Goal: Information Seeking & Learning: Learn about a topic

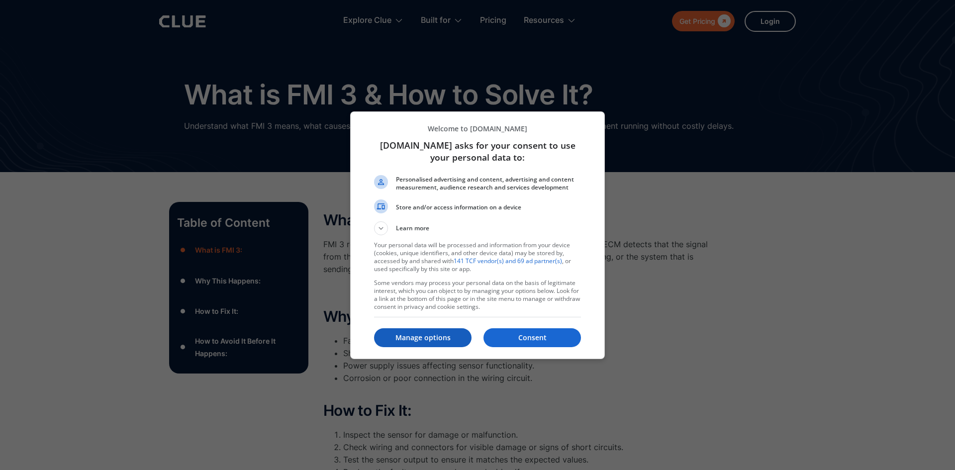
click at [428, 334] on p "Manage options" at bounding box center [423, 338] width 98 height 10
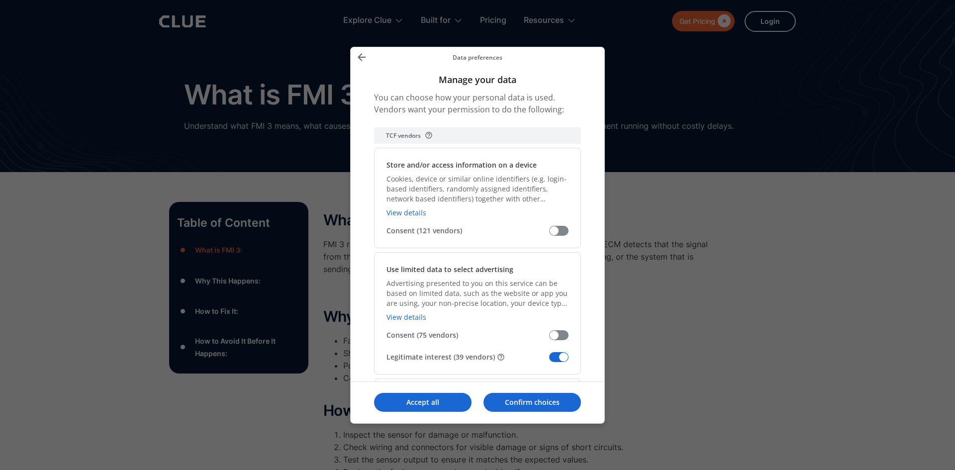
click at [563, 356] on span "Manage your data" at bounding box center [558, 357] width 19 height 10
click at [549, 361] on input "Legitimate interest (39 vendors)" at bounding box center [549, 361] width 0 height 0
click at [554, 399] on p "Confirm choices" at bounding box center [533, 403] width 98 height 10
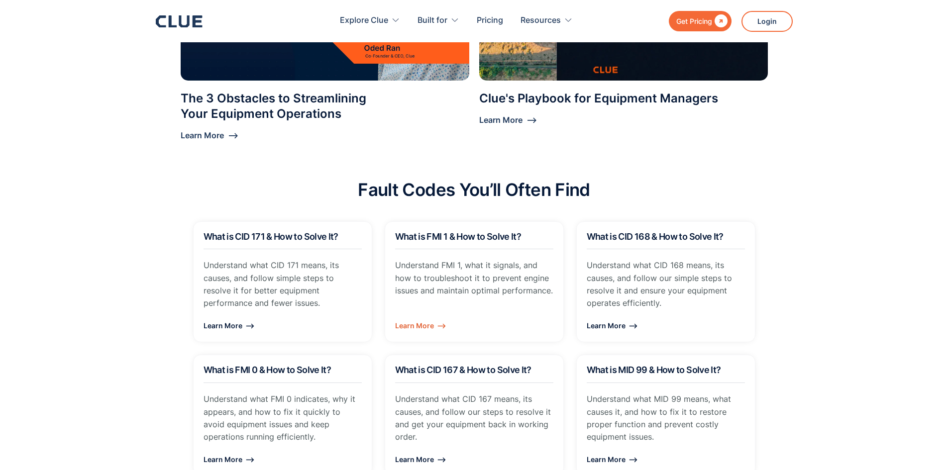
scroll to position [796, 0]
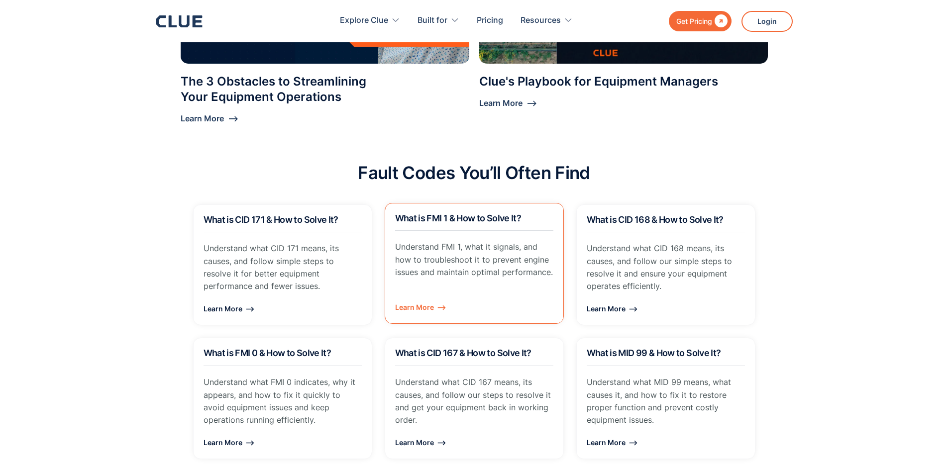
click at [425, 307] on div "Learn More ⟶" at bounding box center [474, 307] width 158 height 12
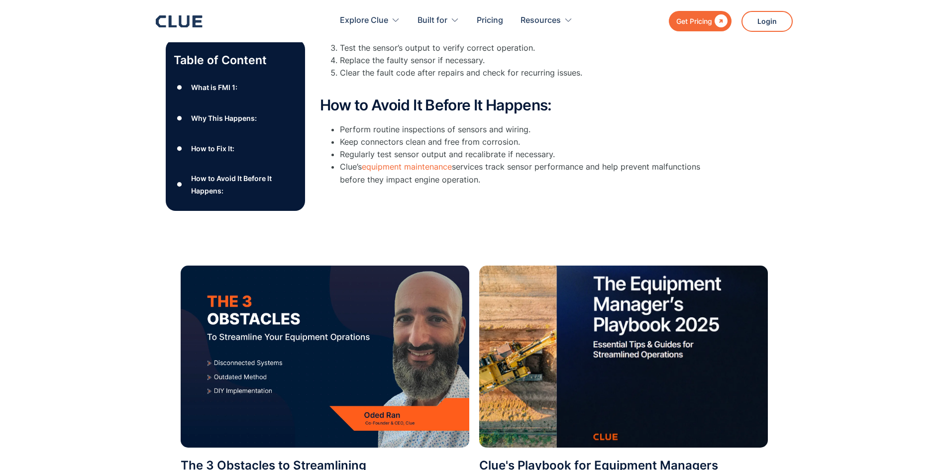
scroll to position [498, 0]
